Goal: Obtain resource: Obtain resource

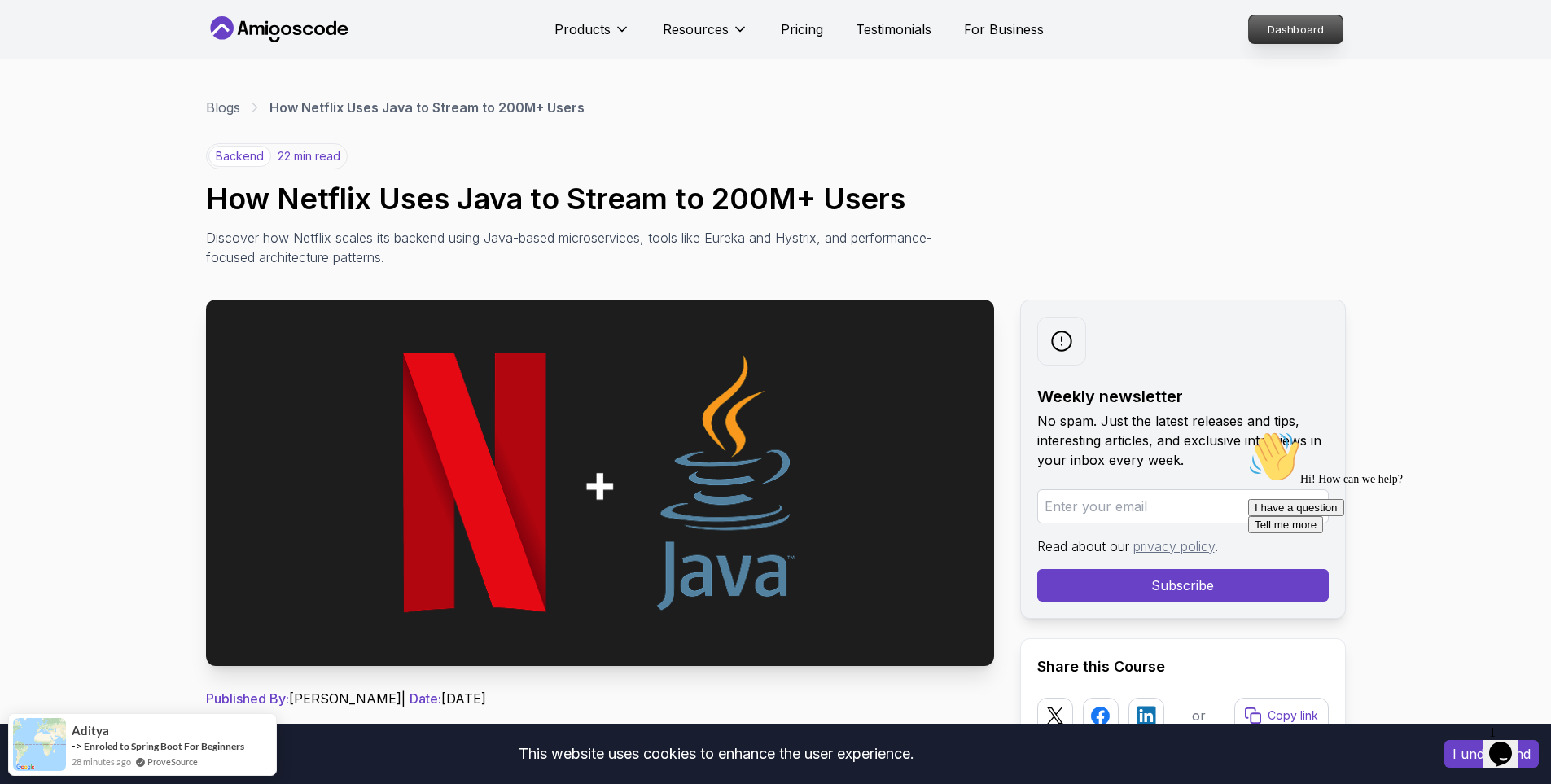
click at [1309, 32] on p "Dashboard" at bounding box center [1295, 28] width 94 height 27
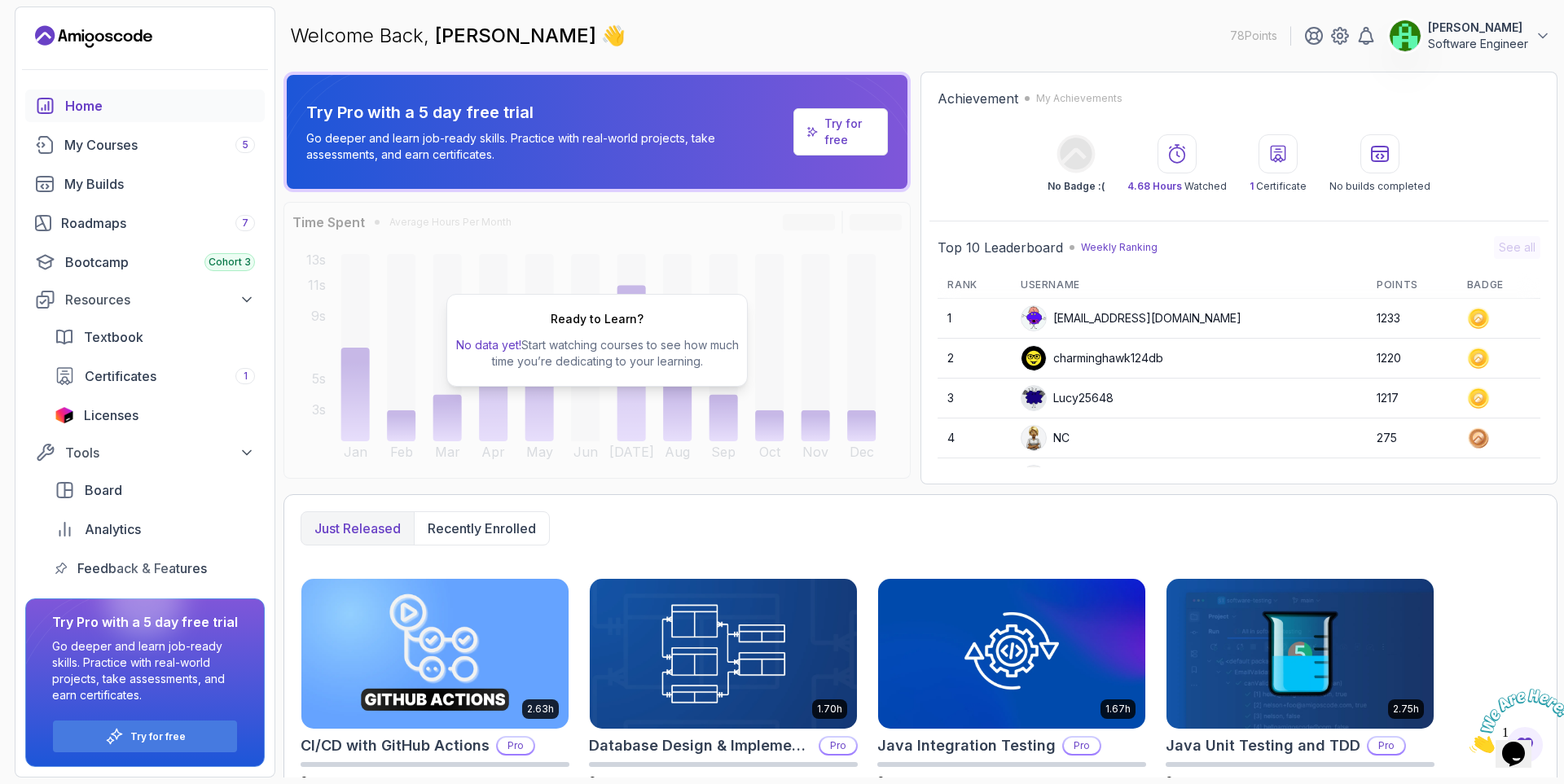
click at [1483, 35] on p "[PERSON_NAME]" at bounding box center [1478, 27] width 101 height 16
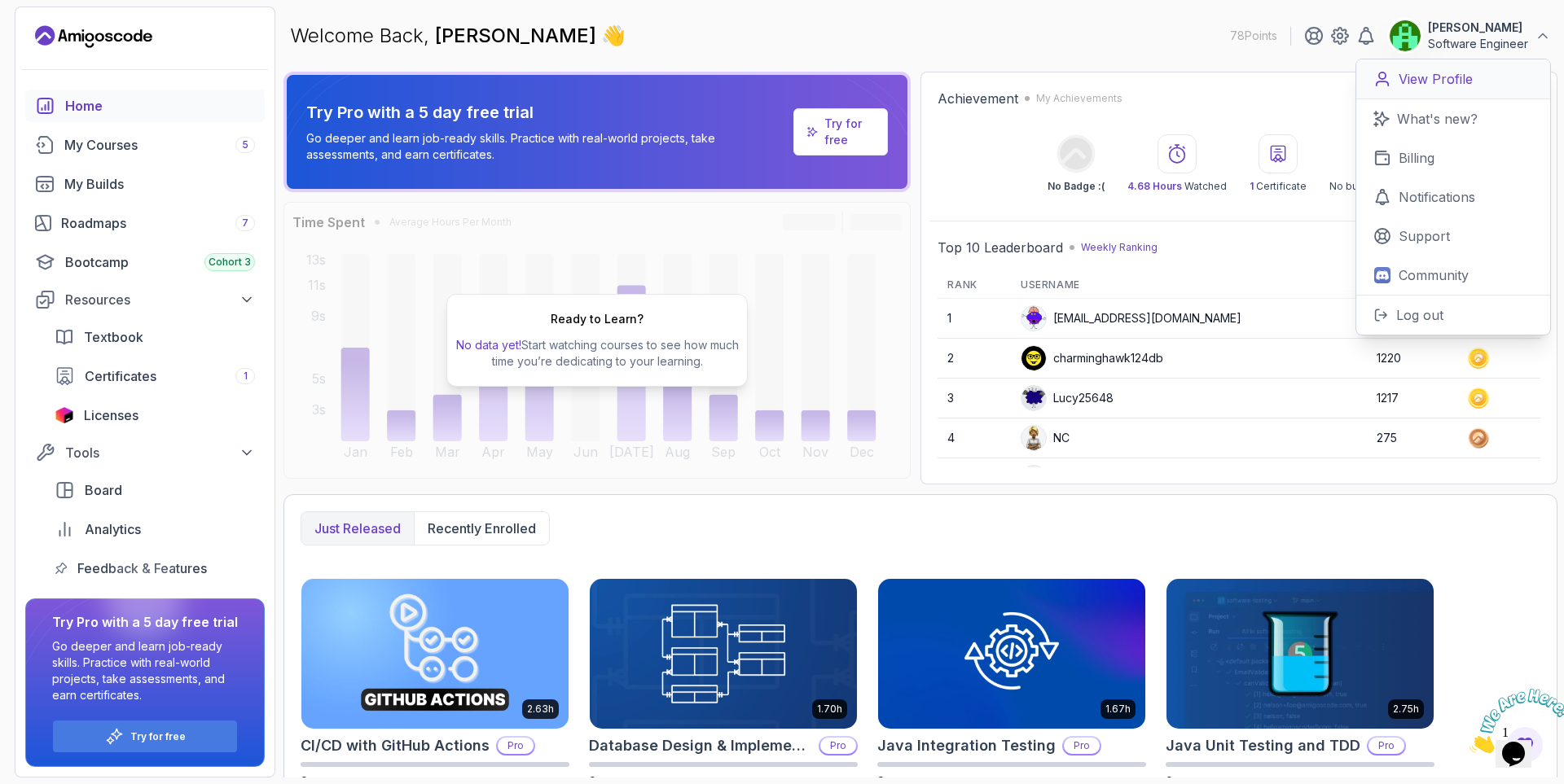
click at [1466, 78] on p "View Profile" at bounding box center [1435, 79] width 74 height 20
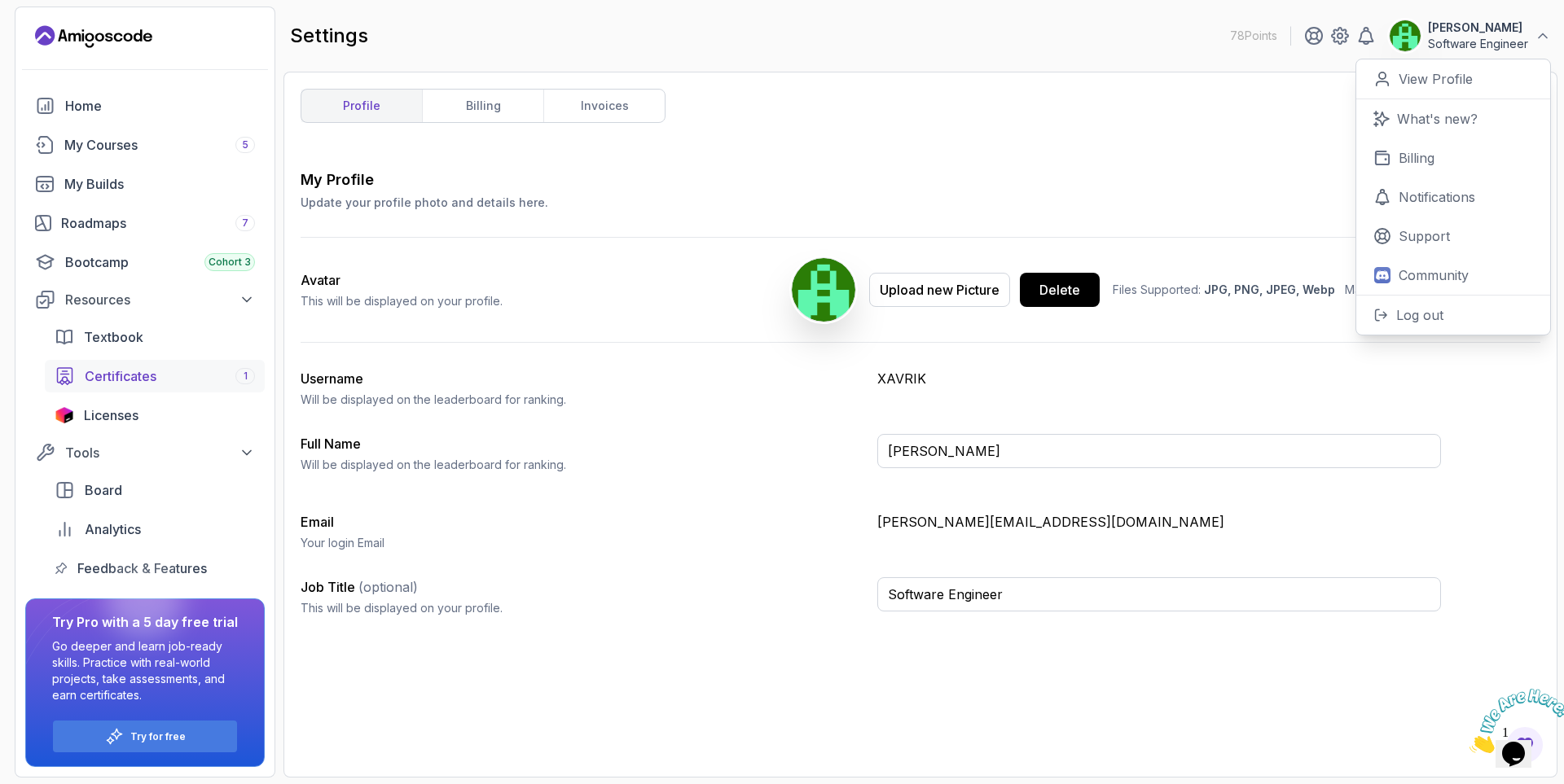
click at [130, 374] on span "Certificates" at bounding box center [120, 375] width 72 height 20
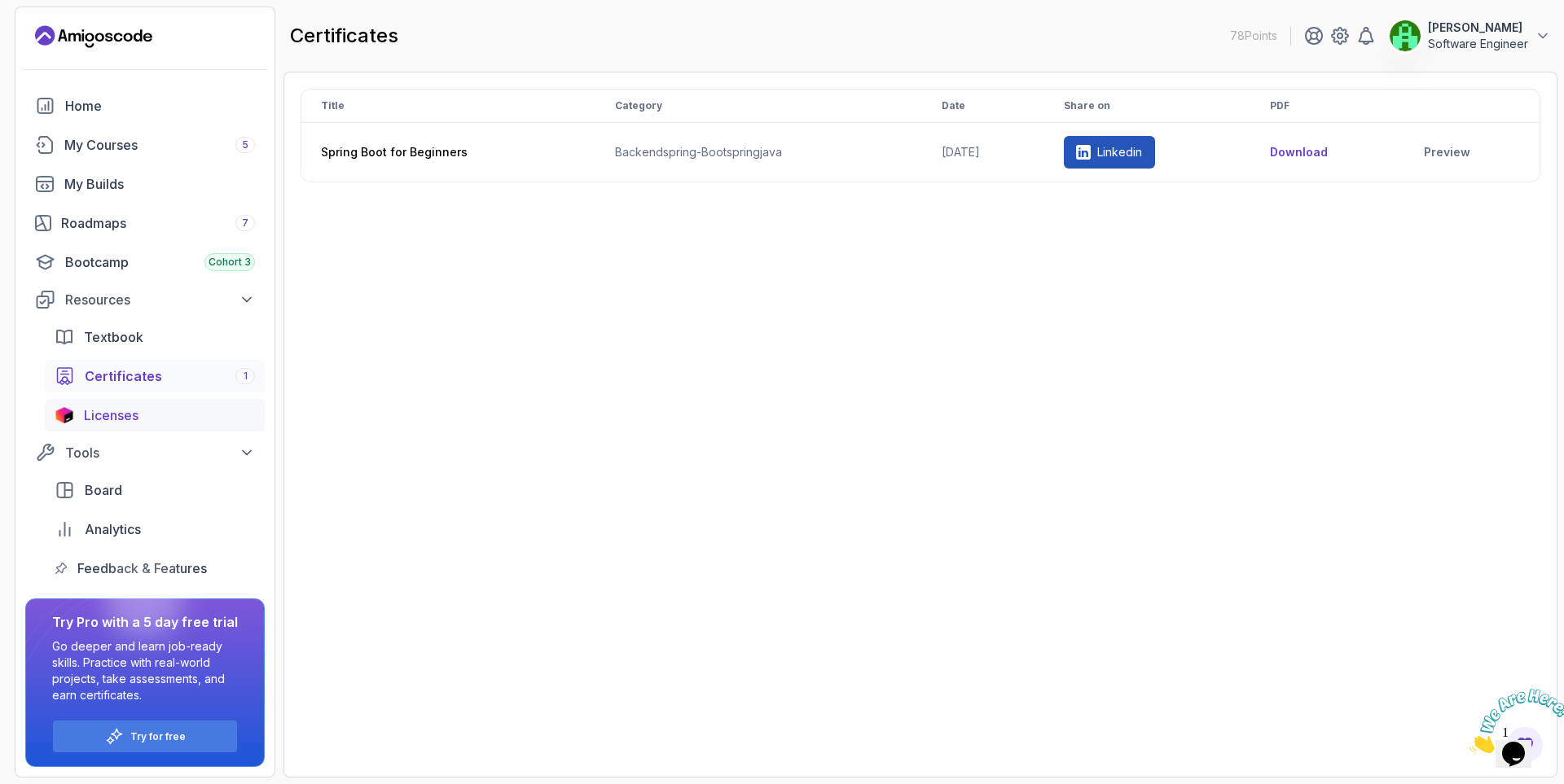
click at [124, 417] on span "Licenses" at bounding box center [111, 415] width 55 height 20
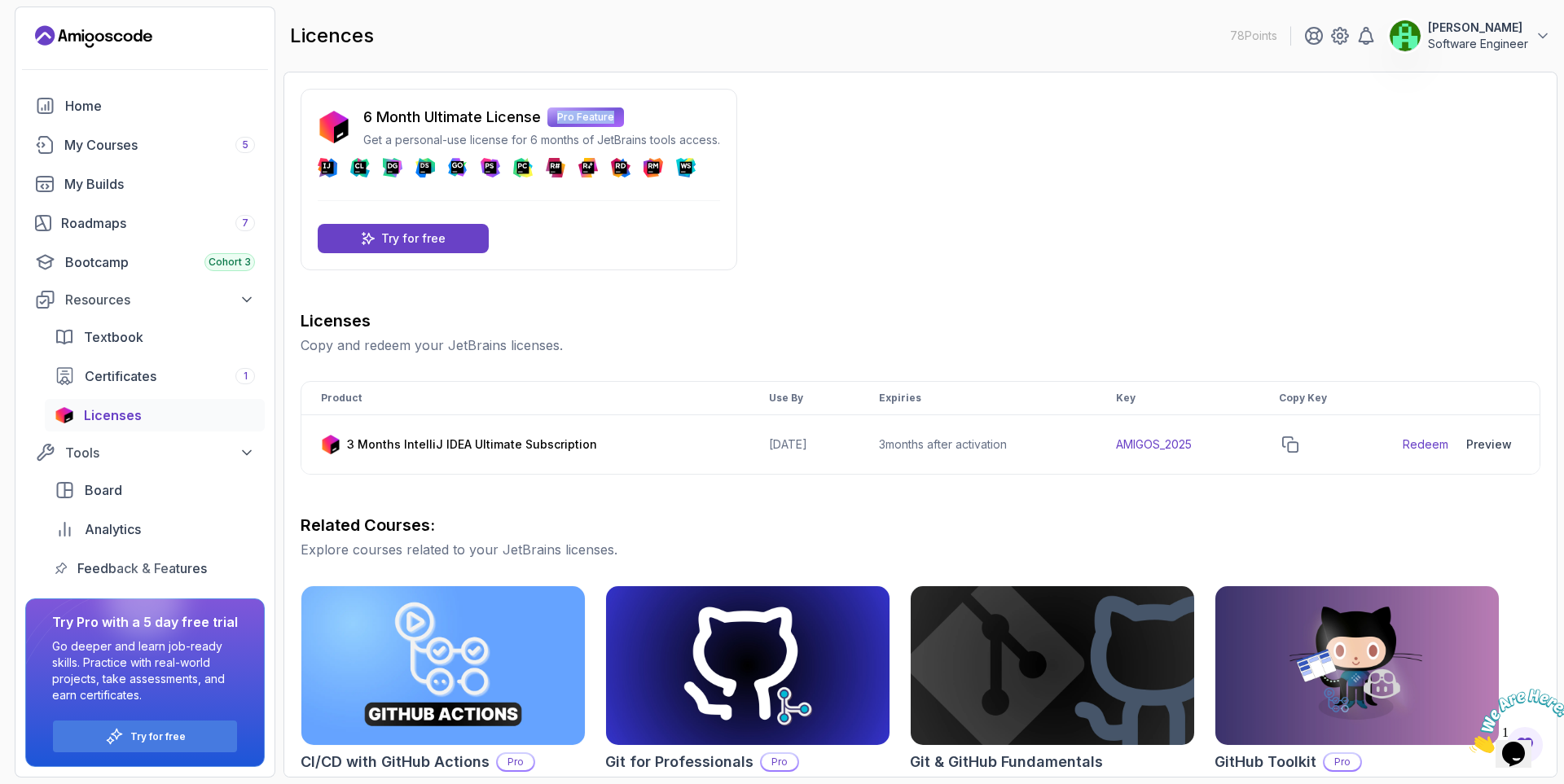
drag, startPoint x: 557, startPoint y: 118, endPoint x: 620, endPoint y: 115, distance: 63.1
click at [620, 115] on p "Pro Feature" at bounding box center [585, 117] width 77 height 20
copy p "Pro Feature"
click at [660, 290] on div "6 Month Ultimate License Pro Feature Get a personal-use license for 6 months of…" at bounding box center [920, 580] width 1240 height 983
drag, startPoint x: 886, startPoint y: 447, endPoint x: 1036, endPoint y: 446, distance: 150.0
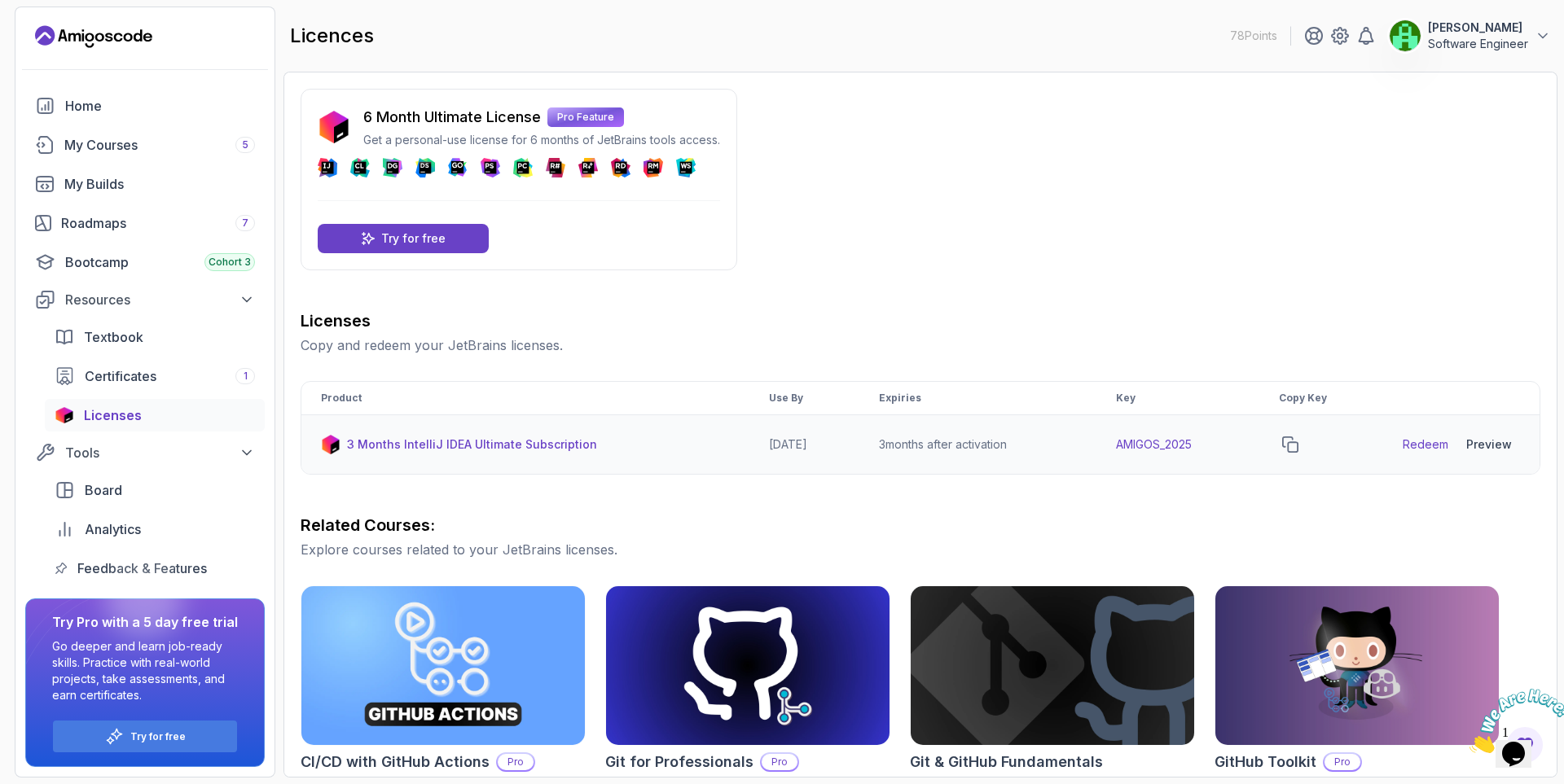
click at [1036, 446] on td "3 months after activation" at bounding box center [978, 445] width 237 height 60
copy td "3 months after activation"
click at [918, 492] on div "Licenses Copy and redeem your JetBrains licenses. Product Use By Expiries Key C…" at bounding box center [920, 690] width 1240 height 763
drag, startPoint x: 746, startPoint y: 443, endPoint x: 816, endPoint y: 445, distance: 70.0
click at [816, 445] on td "[DATE]" at bounding box center [804, 445] width 110 height 60
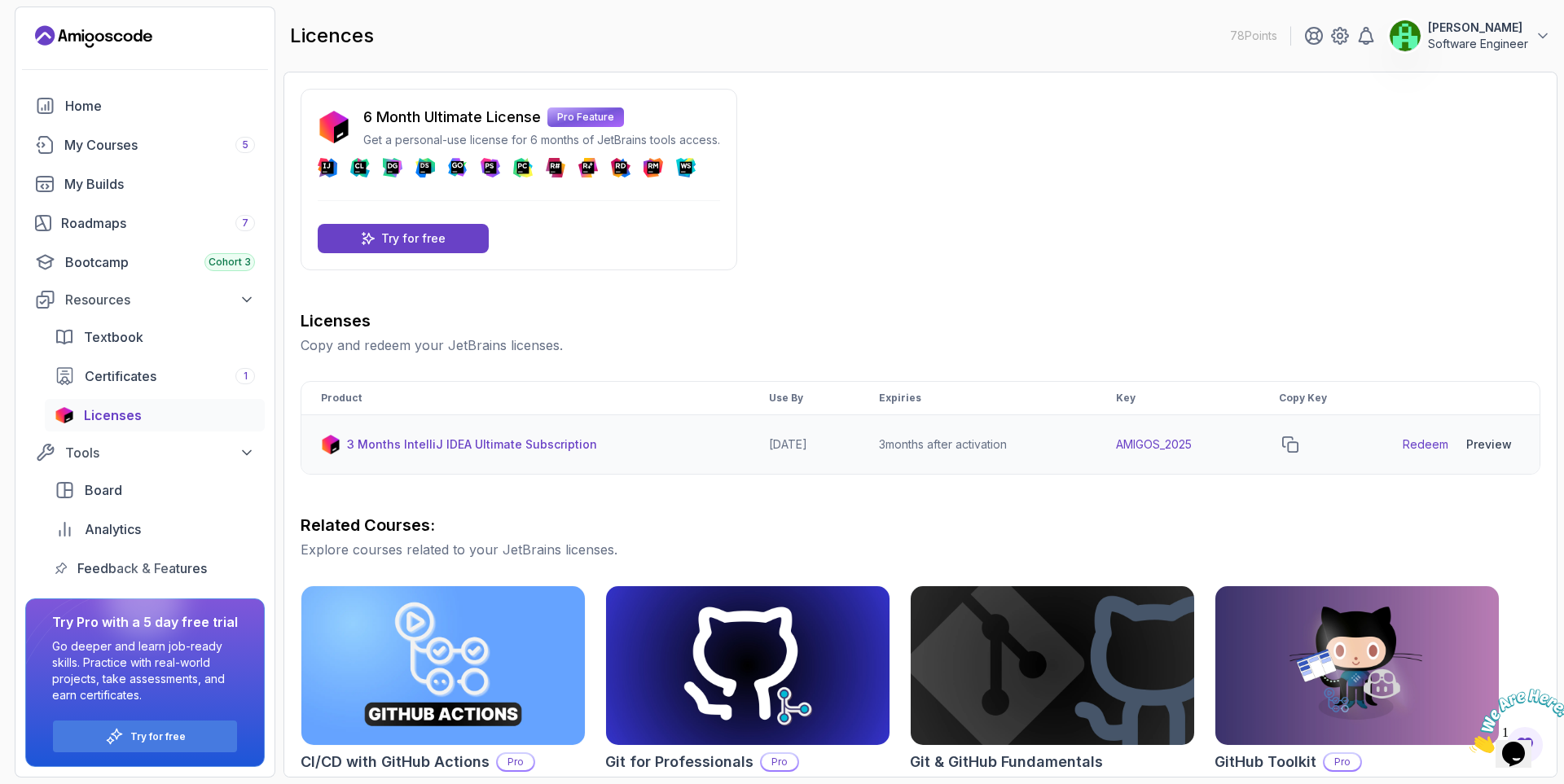
copy td "[DATE]"
drag, startPoint x: 742, startPoint y: 397, endPoint x: 792, endPoint y: 398, distance: 50.0
click at [792, 398] on th "Use By" at bounding box center [804, 398] width 110 height 33
copy th "Use By"
click at [762, 493] on div "Licenses Copy and redeem your JetBrains licenses. Product Use By Expiries Key C…" at bounding box center [920, 690] width 1240 height 763
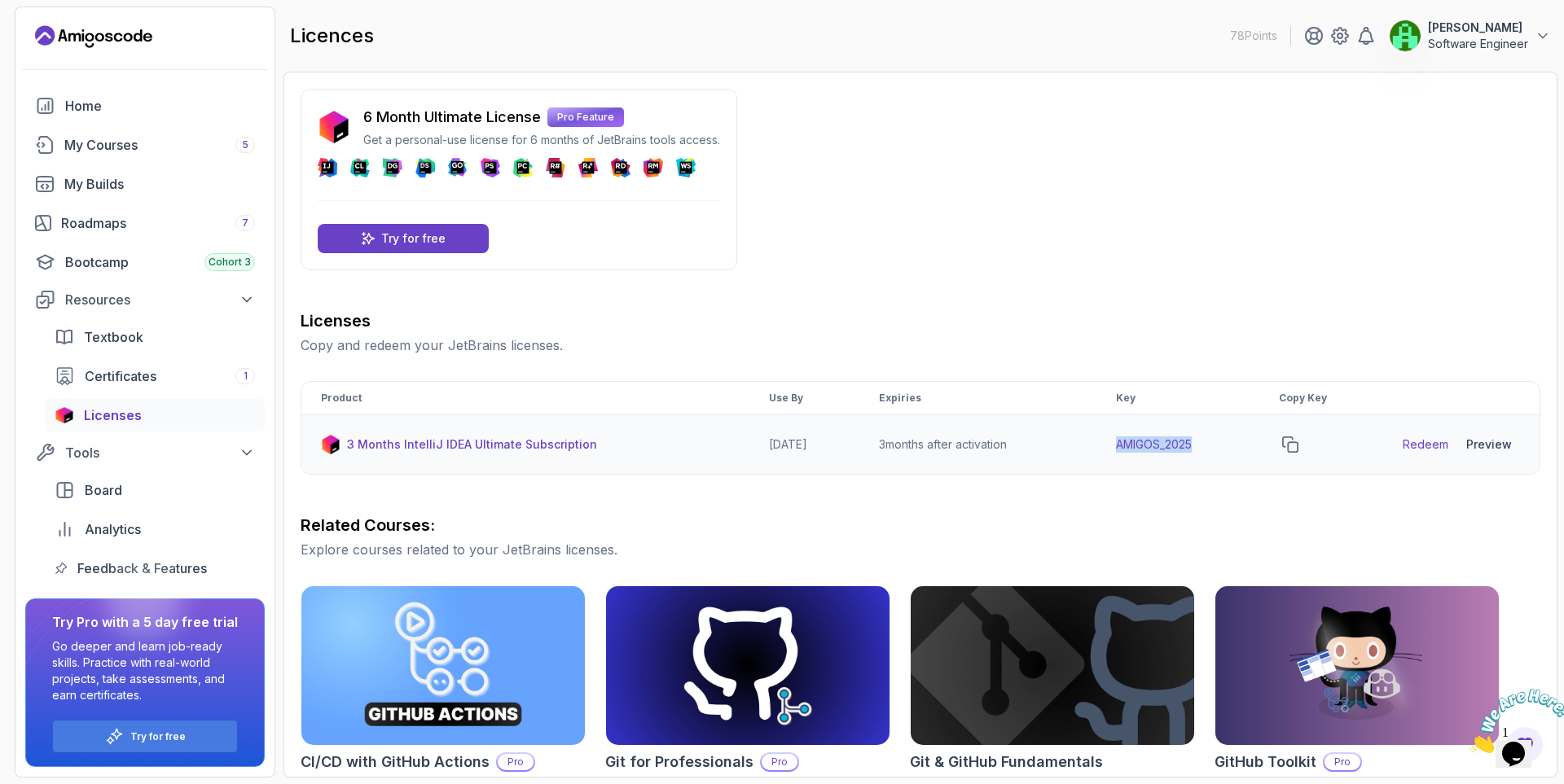
drag, startPoint x: 1207, startPoint y: 444, endPoint x: 1109, endPoint y: 447, distance: 98.0
click at [1109, 447] on td "AMIGOS_2025" at bounding box center [1178, 445] width 163 height 60
copy td "AMIGOS_2025"
click at [1297, 452] on icon "copy-button" at bounding box center [1289, 444] width 14 height 14
click at [497, 444] on p "3 Months IntelliJ IDEA Ultimate Subscription" at bounding box center [472, 444] width 250 height 16
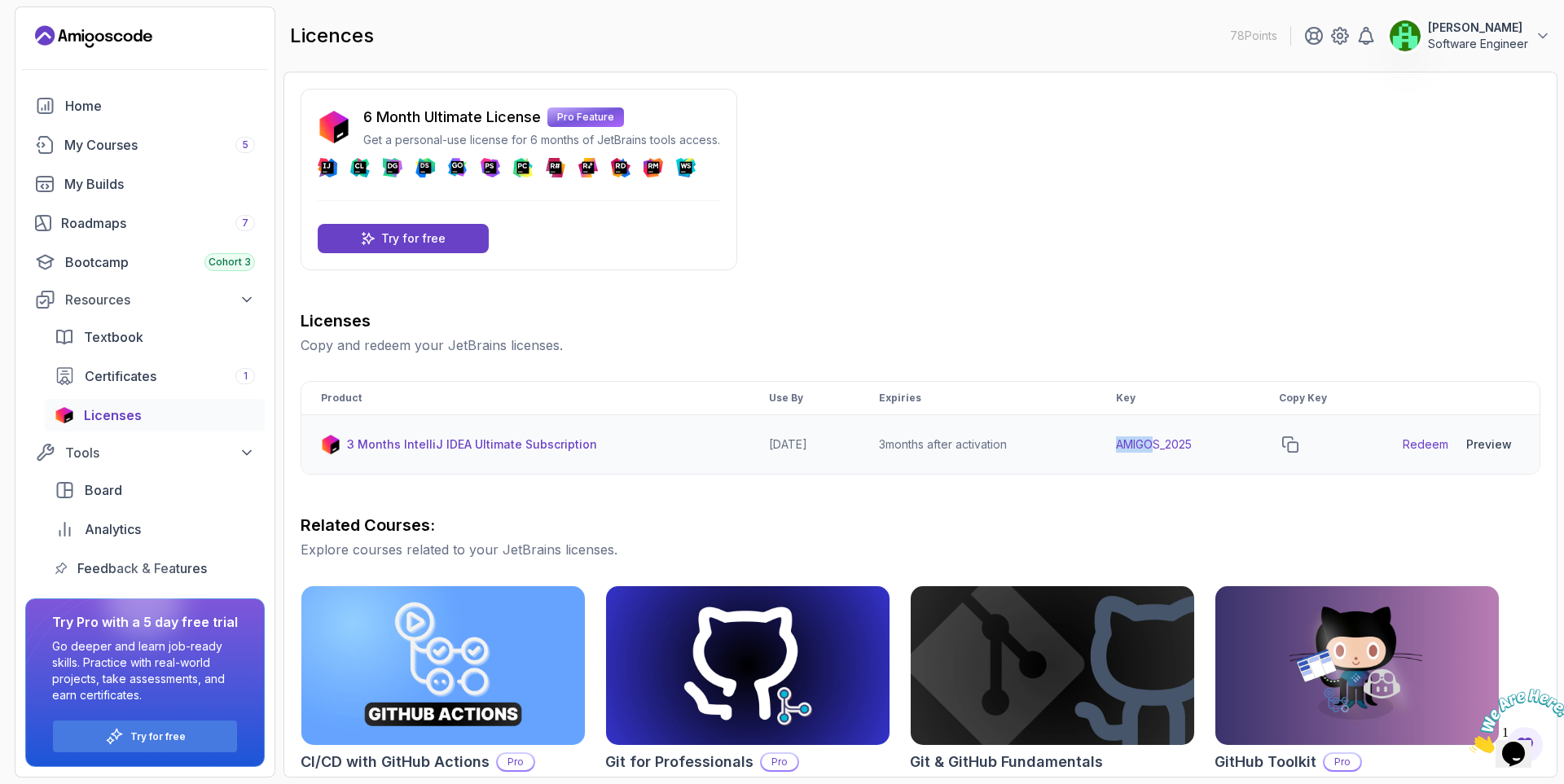
drag, startPoint x: 1121, startPoint y: 446, endPoint x: 1242, endPoint y: 443, distance: 121.0
click at [1187, 443] on td "AMIGOS_2025" at bounding box center [1178, 445] width 163 height 60
copy td "AMIGO"
click at [1296, 448] on icon "copy-button" at bounding box center [1290, 444] width 16 height 16
click at [1486, 443] on div "Preview" at bounding box center [1489, 444] width 46 height 16
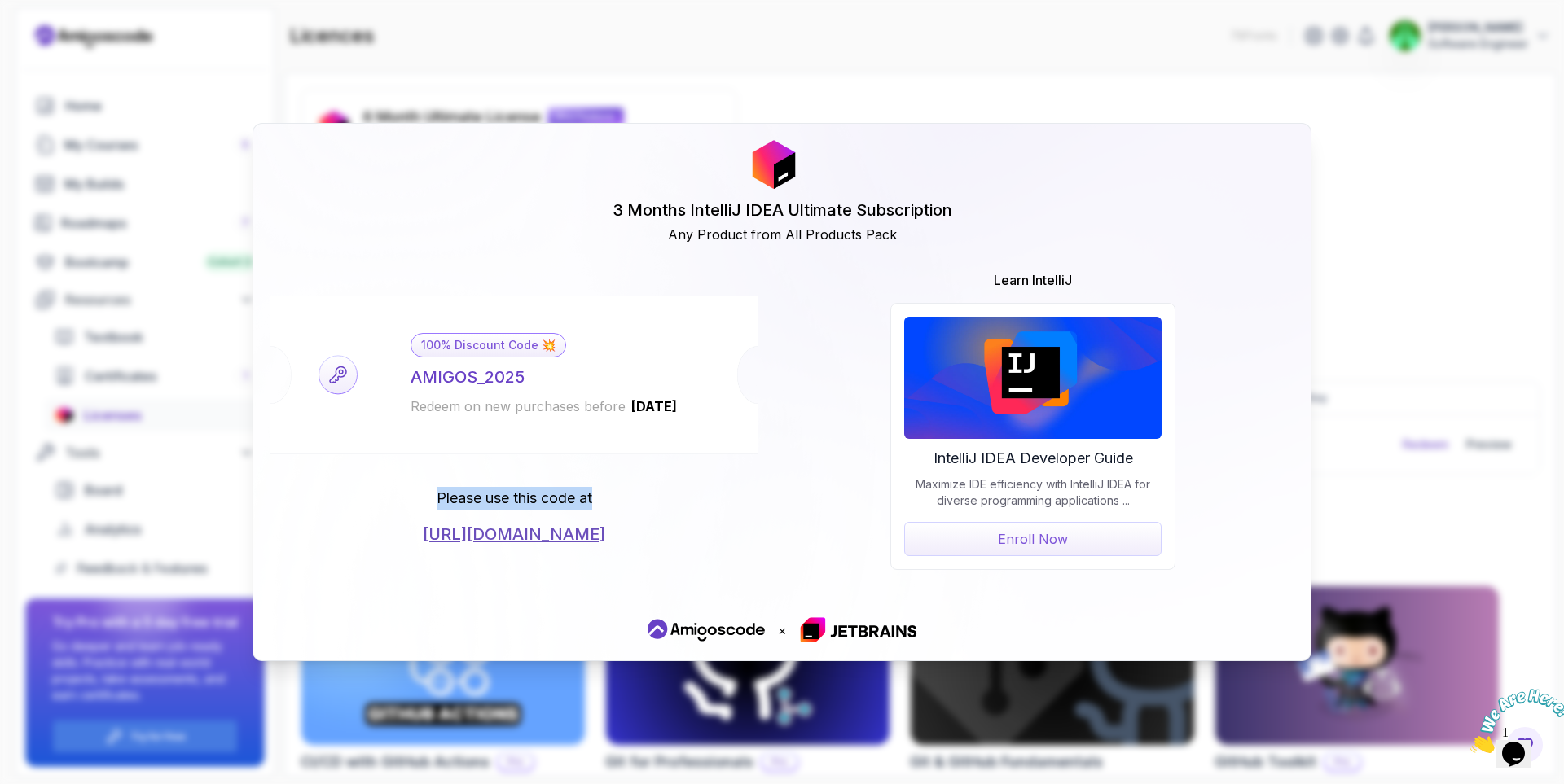
drag, startPoint x: 435, startPoint y: 499, endPoint x: 602, endPoint y: 499, distance: 167.0
click at [602, 499] on div "Please use this code at [URL][DOMAIN_NAME]" at bounding box center [513, 516] width 488 height 59
copy p "Please use this code at"
drag, startPoint x: 556, startPoint y: 499, endPoint x: 661, endPoint y: 475, distance: 107.7
click at [661, 475] on div "100% Discount Code 💥 AMIGOS_2025 Redeem on new purchases before [DATE] Please u…" at bounding box center [513, 421] width 488 height 250
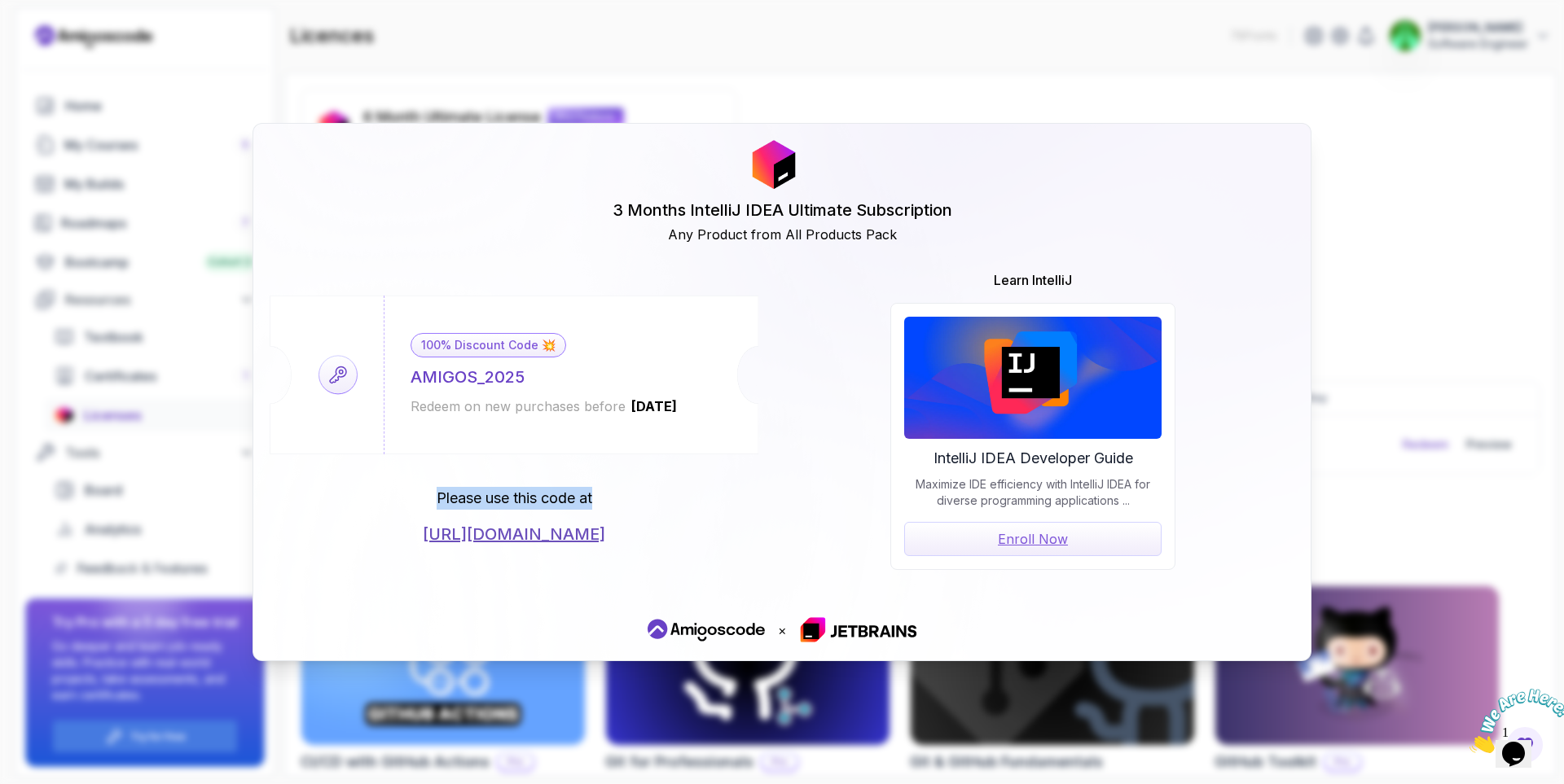
drag, startPoint x: 598, startPoint y: 499, endPoint x: 479, endPoint y: 487, distance: 119.6
click at [424, 483] on div "100% Discount Code 💥 AMIGOS_2025 Redeem on new purchases before [DATE] Please u…" at bounding box center [513, 421] width 488 height 250
copy p "Please use this code at"
click at [1403, 279] on div "3 Months IntelliJ IDEA Ultimate Subscription Any Product from All Products Pack…" at bounding box center [782, 392] width 1564 height 784
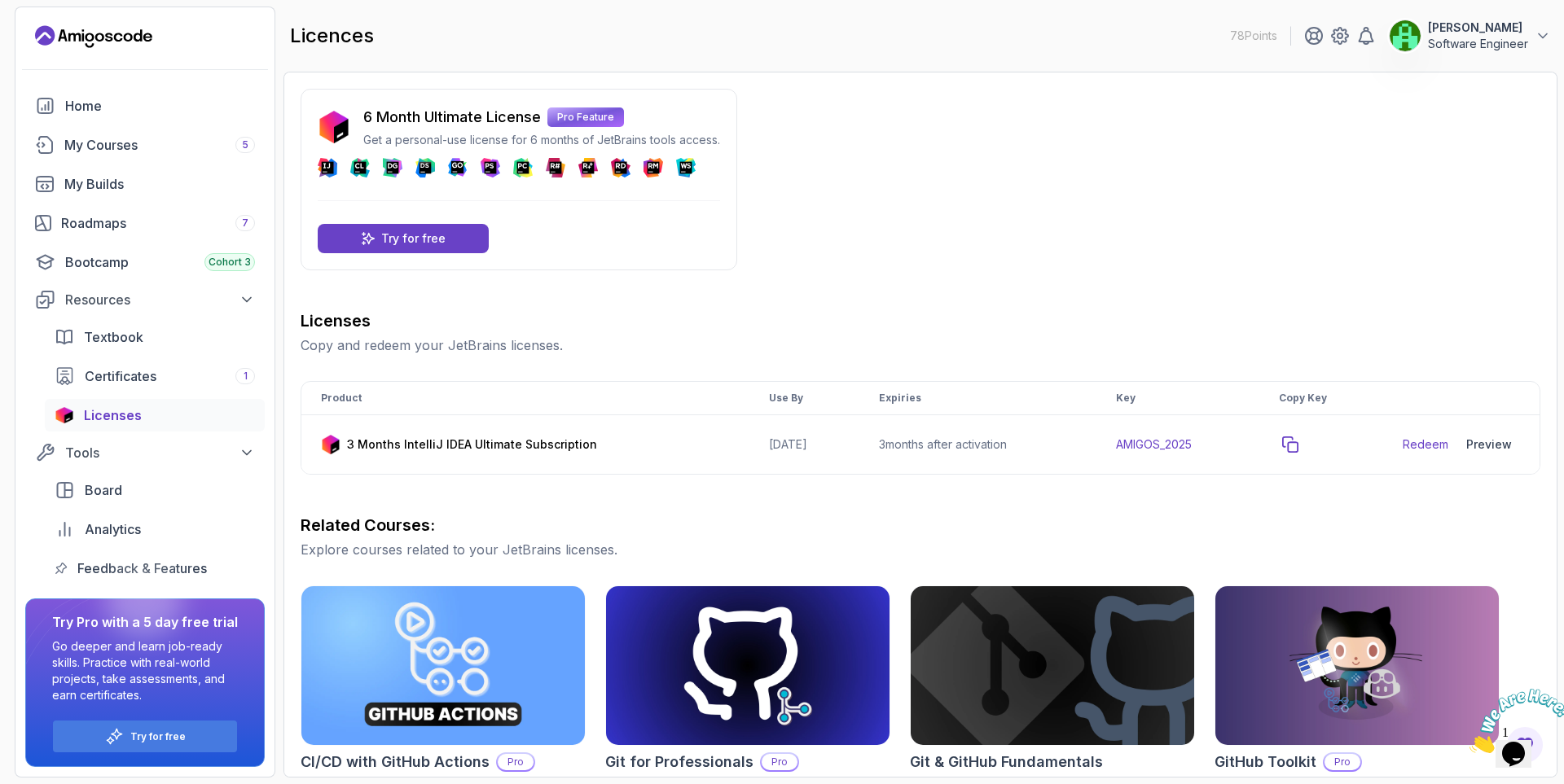
click at [1297, 442] on icon "copy-button" at bounding box center [1290, 444] width 16 height 16
